Goal: Information Seeking & Learning: Learn about a topic

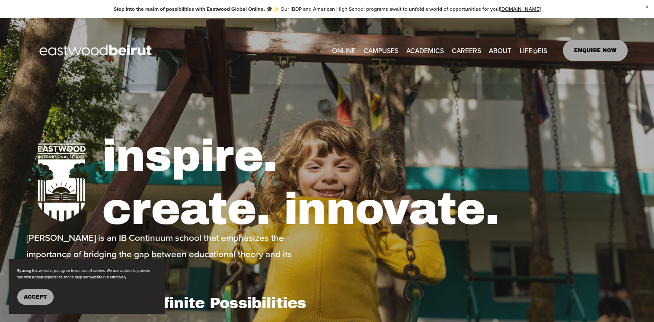
type input "*****"
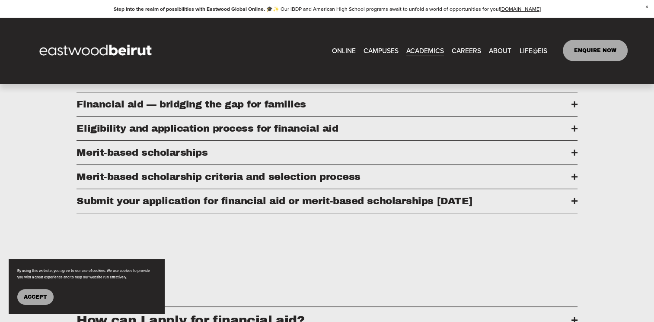
scroll to position [432, 0]
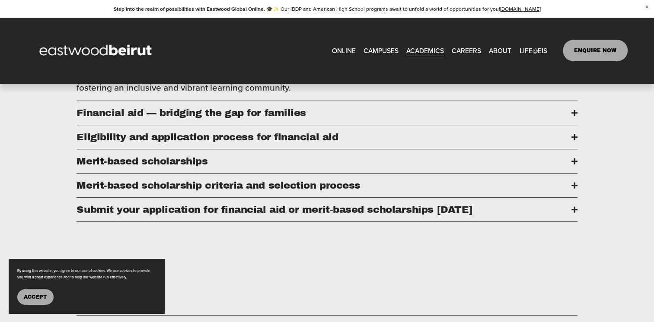
click at [395, 118] on span "Financial aid — bridging the gap for families" at bounding box center [323, 113] width 494 height 11
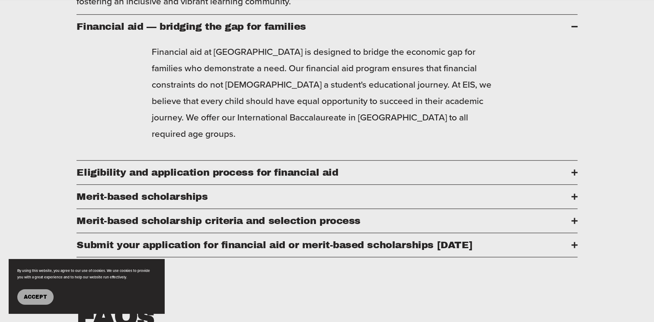
click at [358, 167] on span "Eligibility and application process for financial aid" at bounding box center [323, 172] width 494 height 11
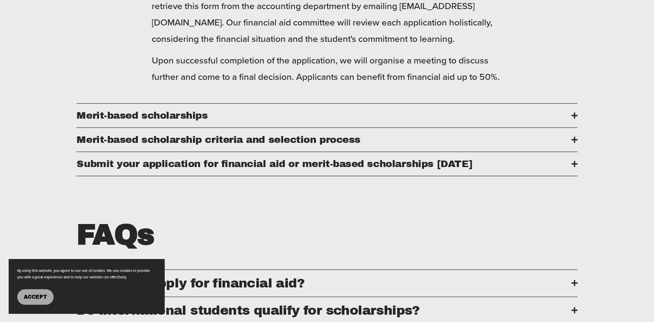
click at [355, 127] on button "Merit-based scholarships" at bounding box center [326, 116] width 500 height 24
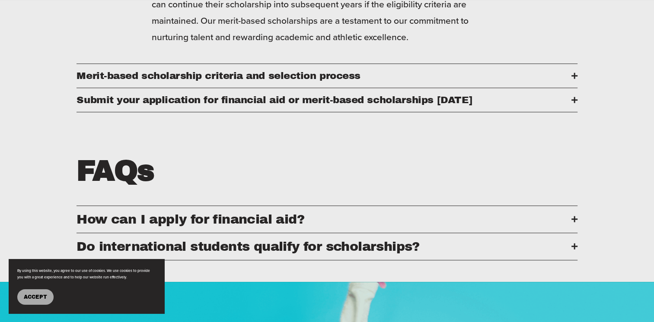
scroll to position [605, 0]
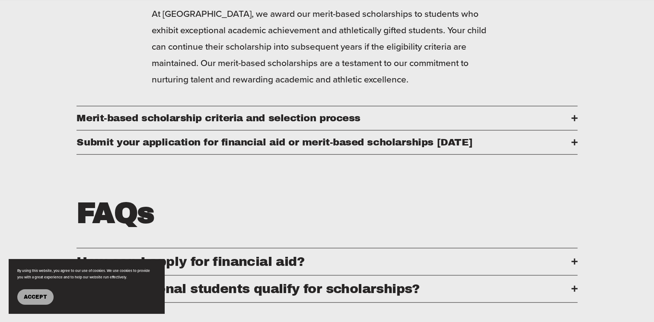
click at [375, 124] on span "​​Merit-based scholarship criteria and selection process" at bounding box center [323, 118] width 494 height 11
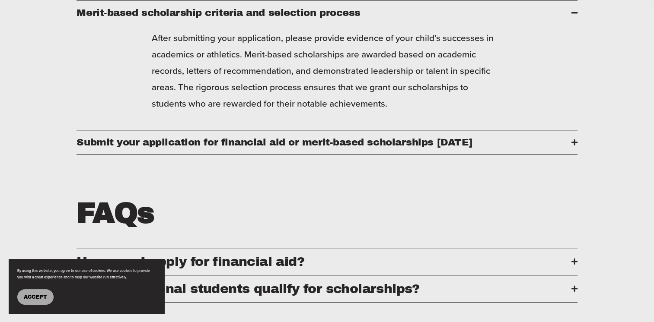
click at [372, 148] on span "Submit your application for financial aid or merit-based scholarships [DATE]" at bounding box center [323, 142] width 494 height 11
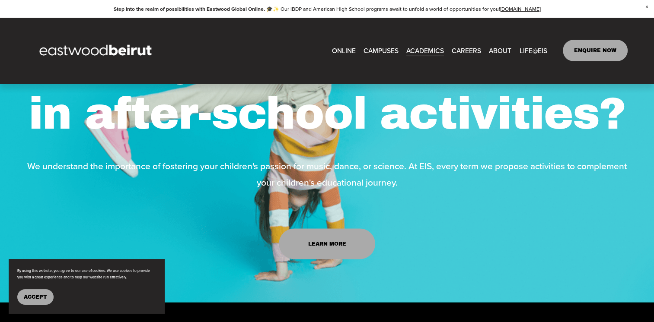
scroll to position [812, 0]
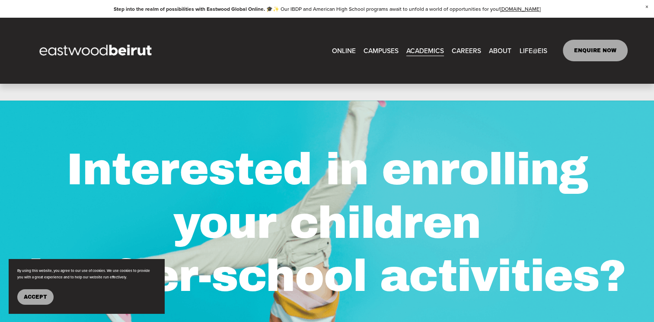
click at [46, 294] on span "Accept" at bounding box center [35, 297] width 23 height 6
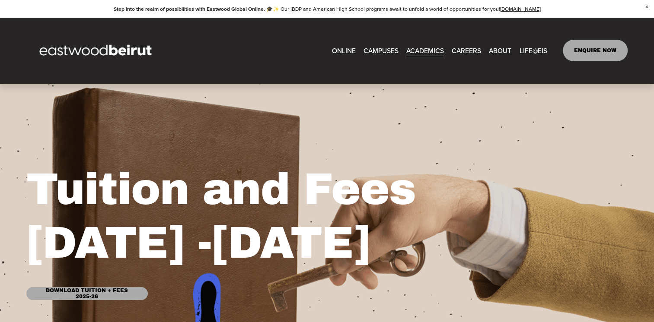
scroll to position [0, 0]
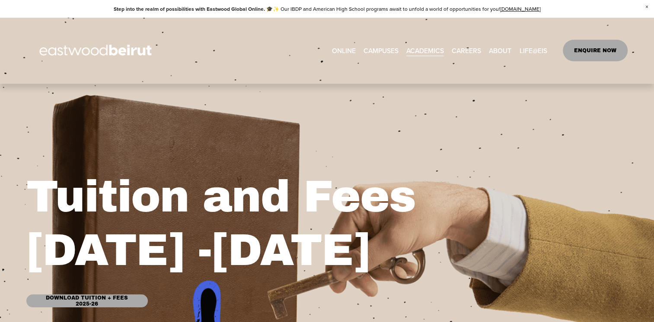
click at [124, 297] on link "Download Tuition + Fees 2025-26" at bounding box center [86, 301] width 121 height 13
